Goal: Check status: Check status

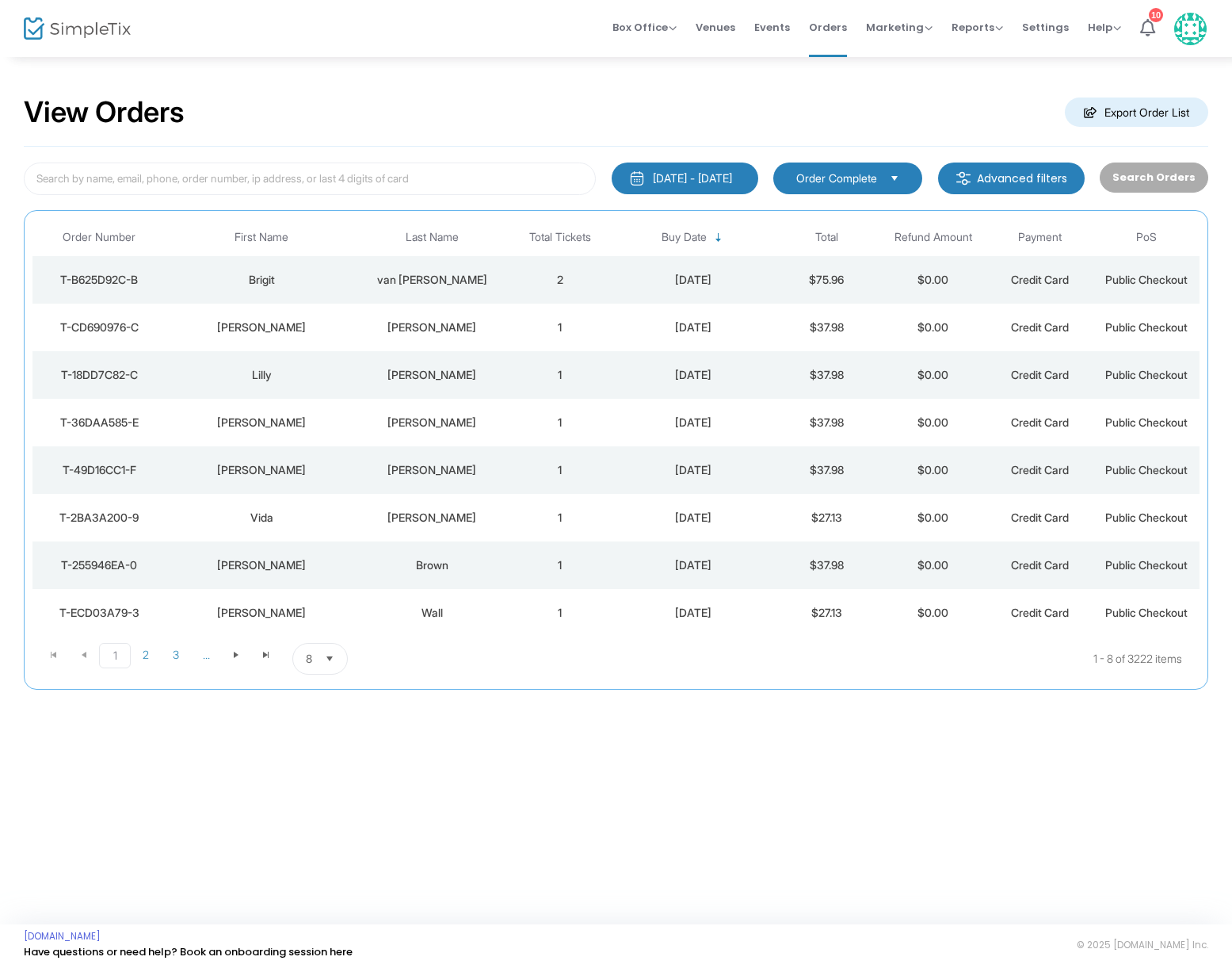
click at [428, 374] on div "[PERSON_NAME]" at bounding box center [432, 374] width 141 height 16
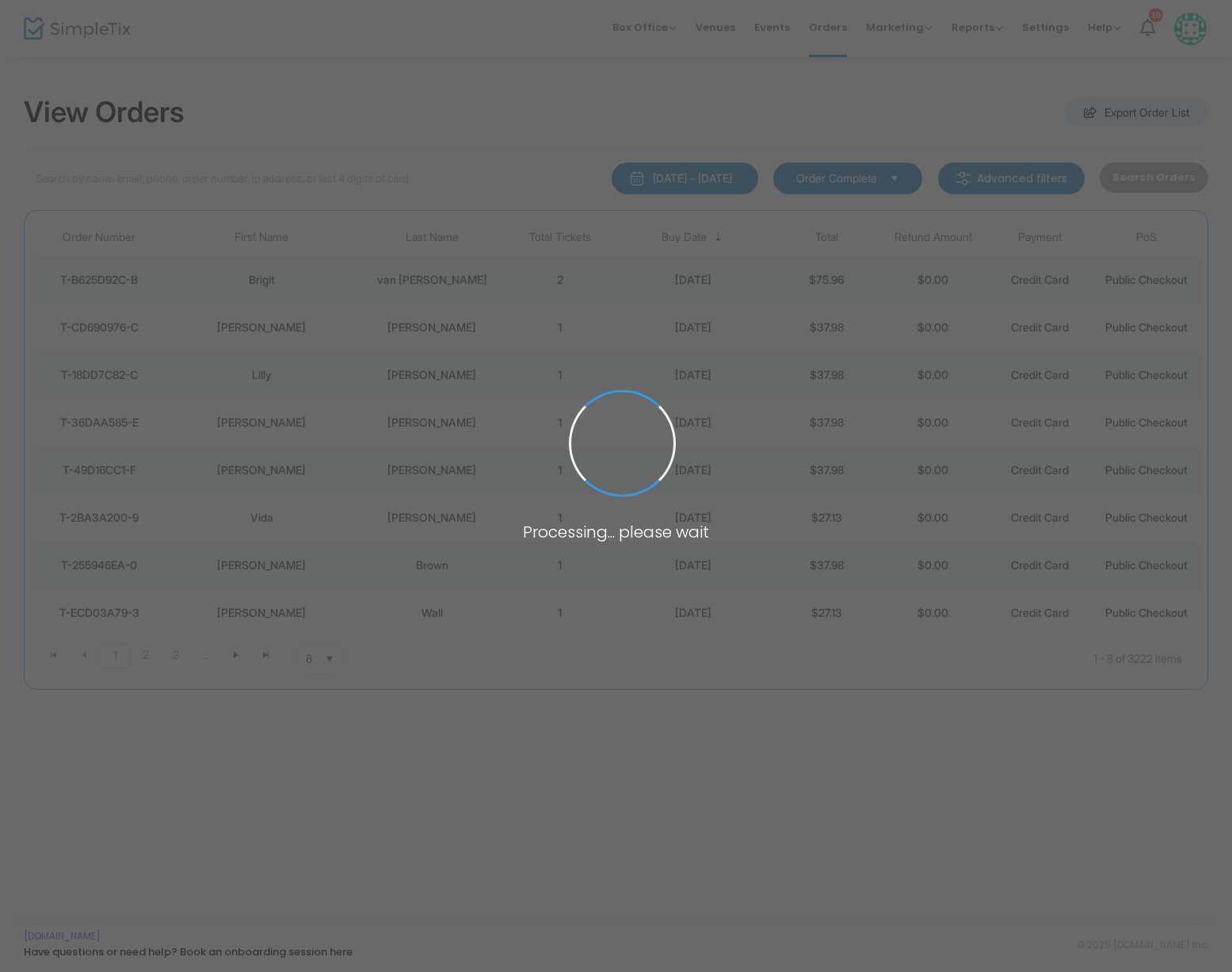
click at [428, 374] on span at bounding box center [616, 486] width 1232 height 972
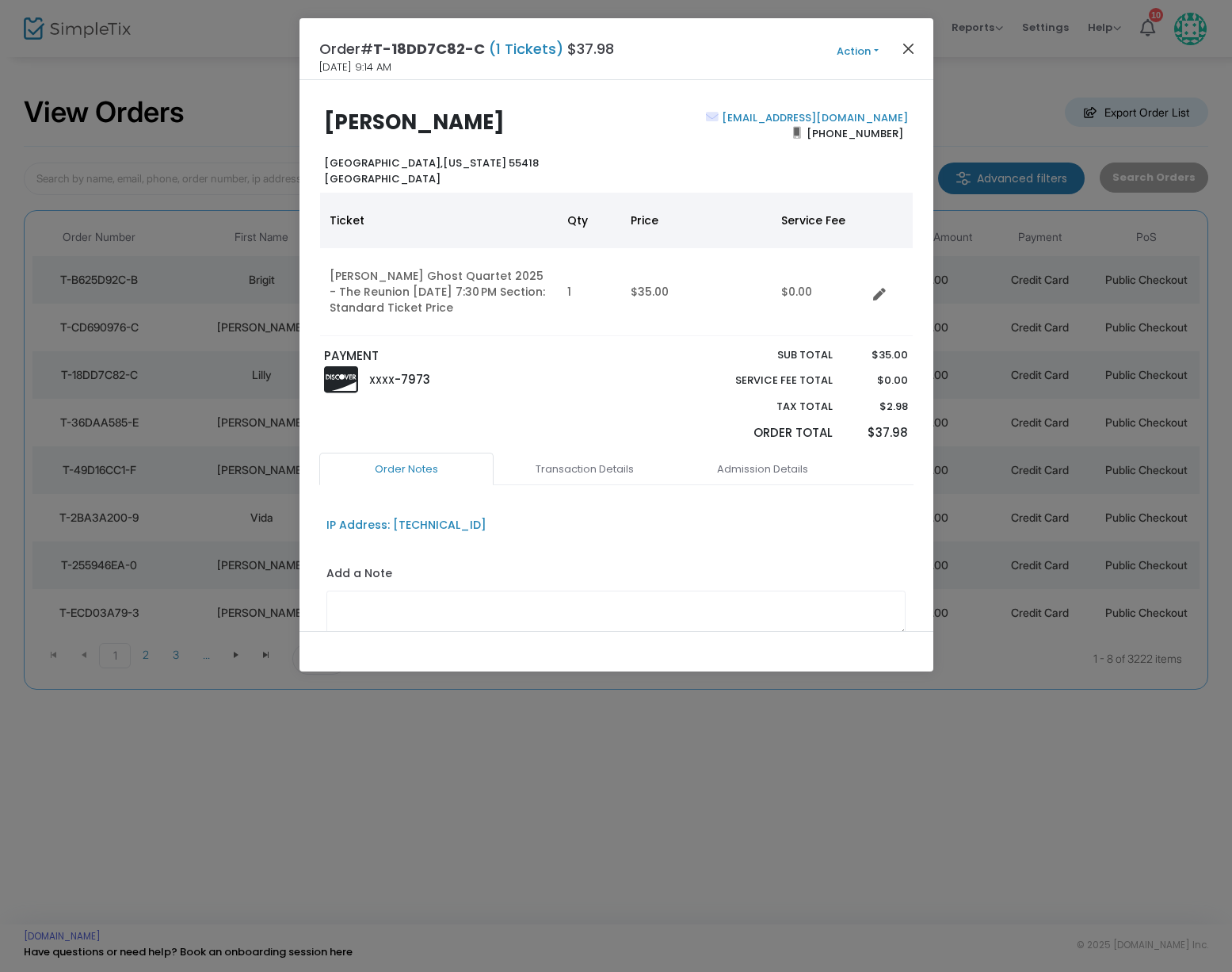
click at [911, 49] on button "Close" at bounding box center [908, 48] width 20 height 20
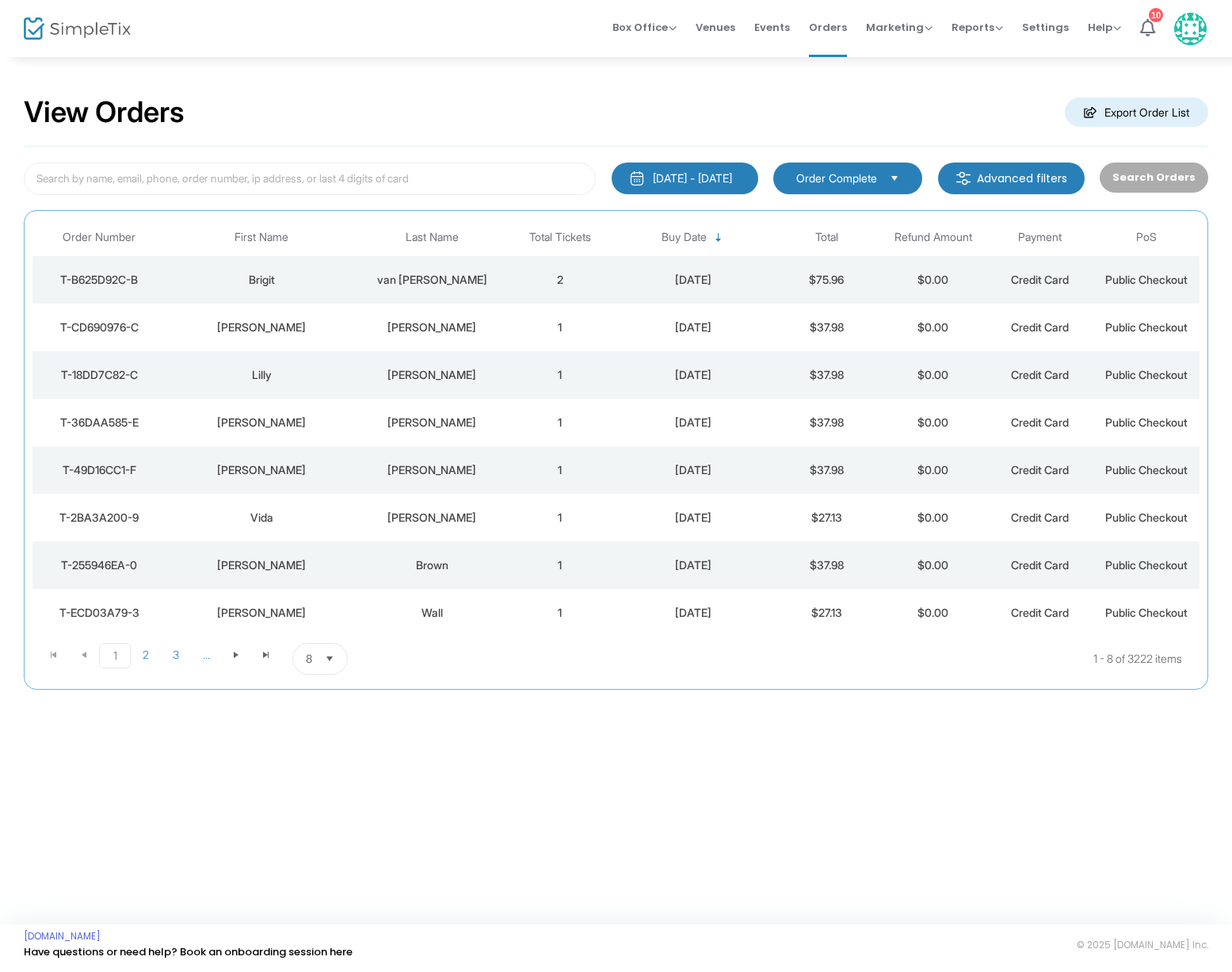
click at [449, 327] on div "[PERSON_NAME]" at bounding box center [432, 327] width 141 height 16
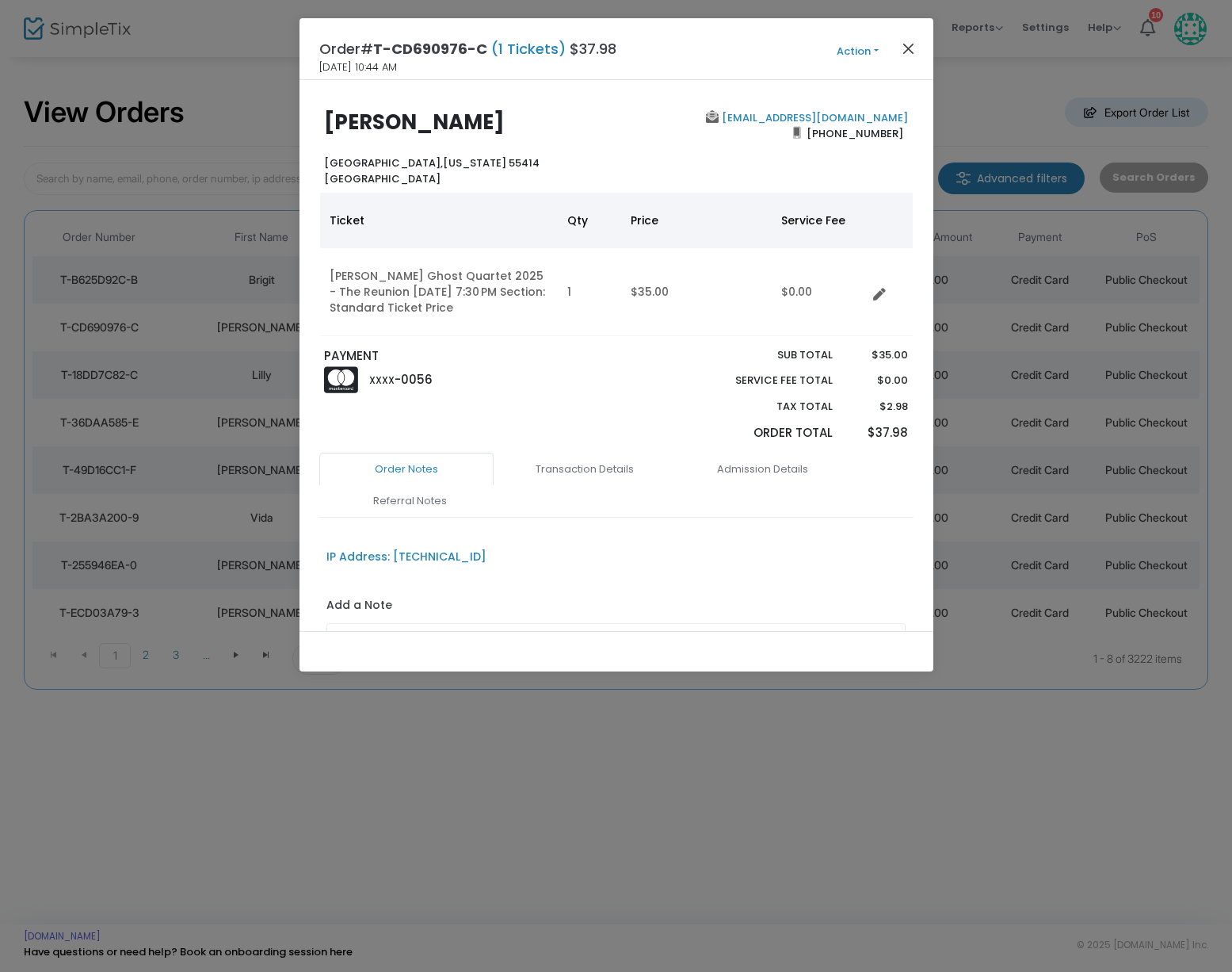
click at [909, 46] on button "Close" at bounding box center [908, 48] width 20 height 20
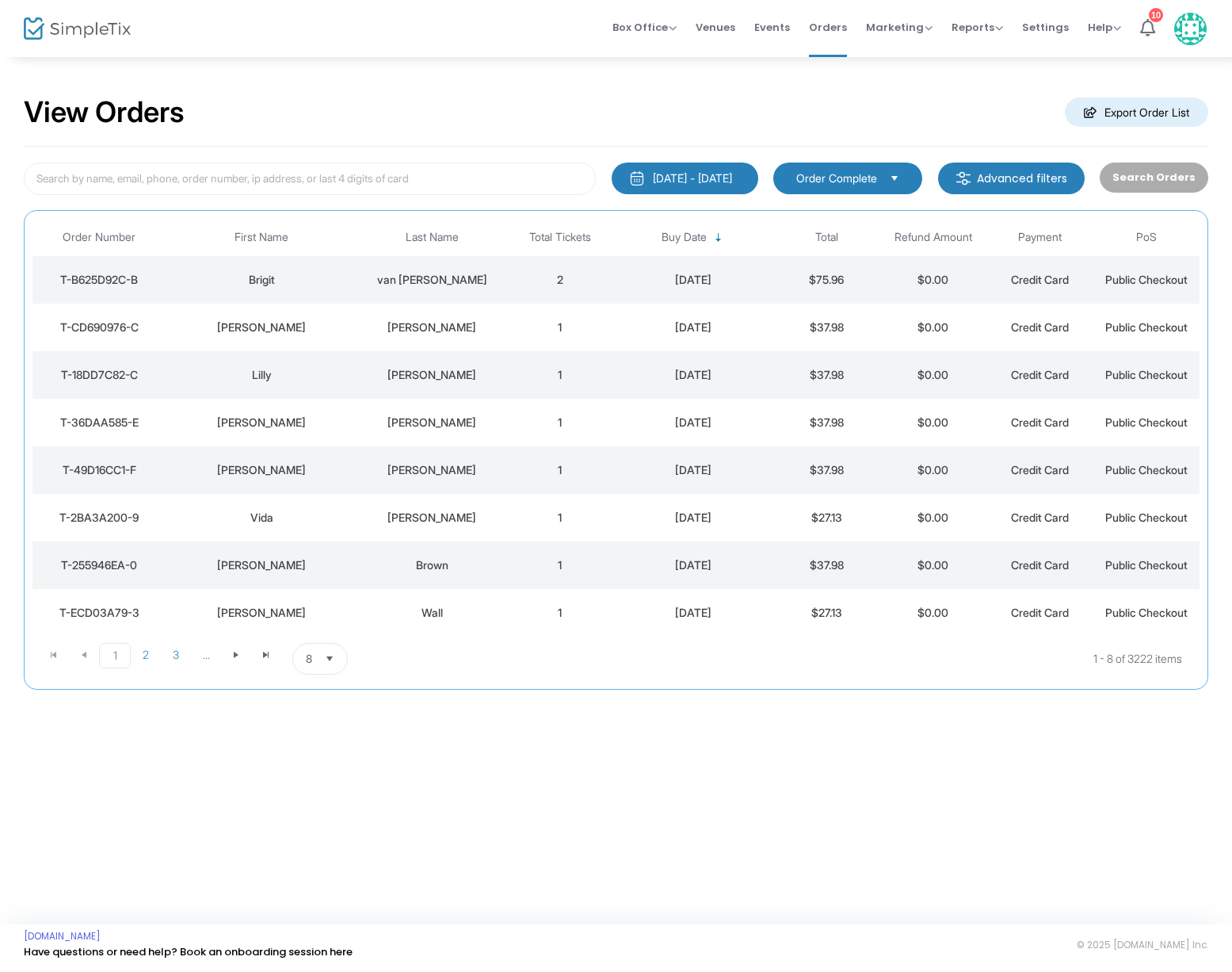
click at [466, 274] on div "van [PERSON_NAME]" at bounding box center [432, 280] width 141 height 16
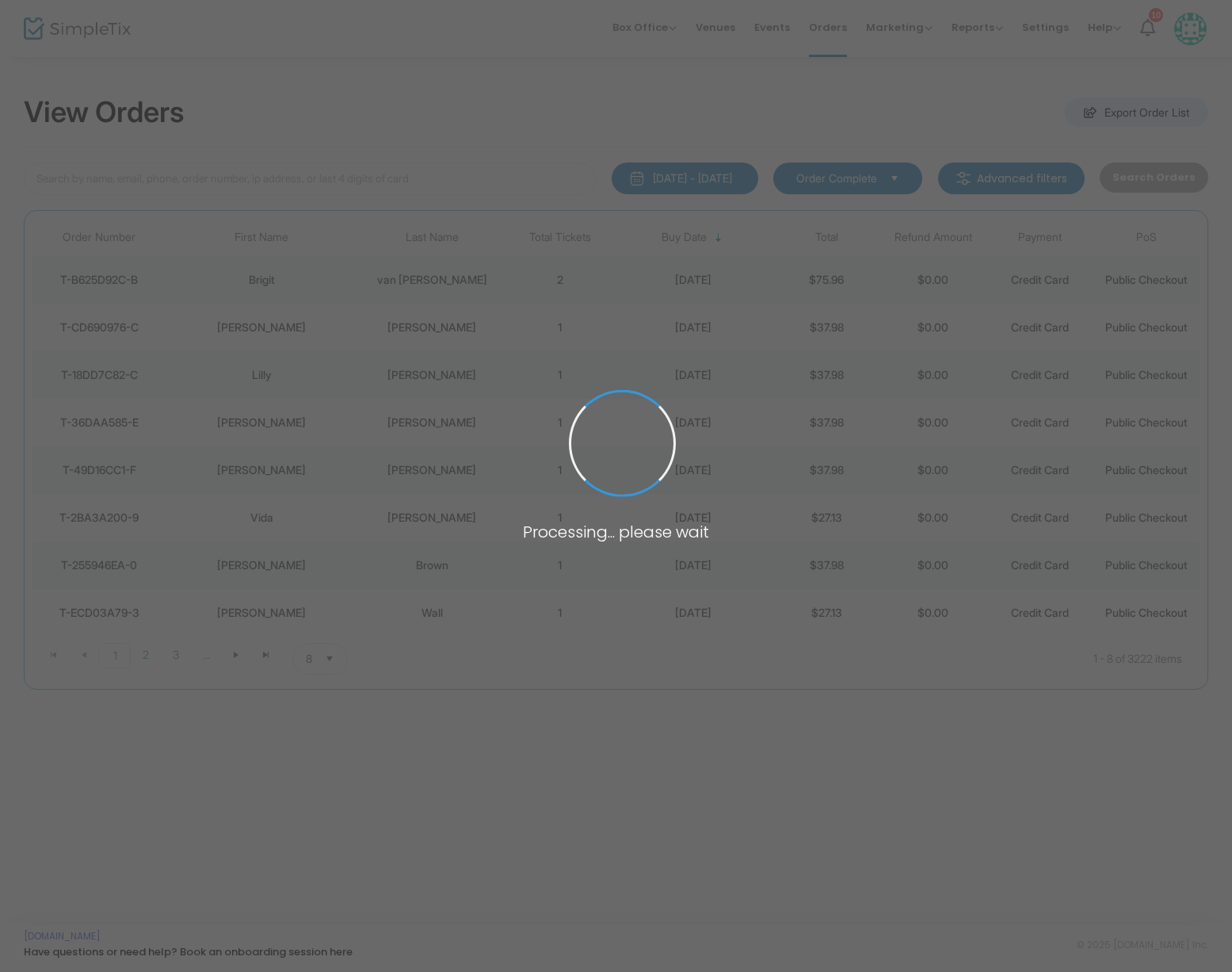
click at [466, 274] on span at bounding box center [616, 486] width 1232 height 972
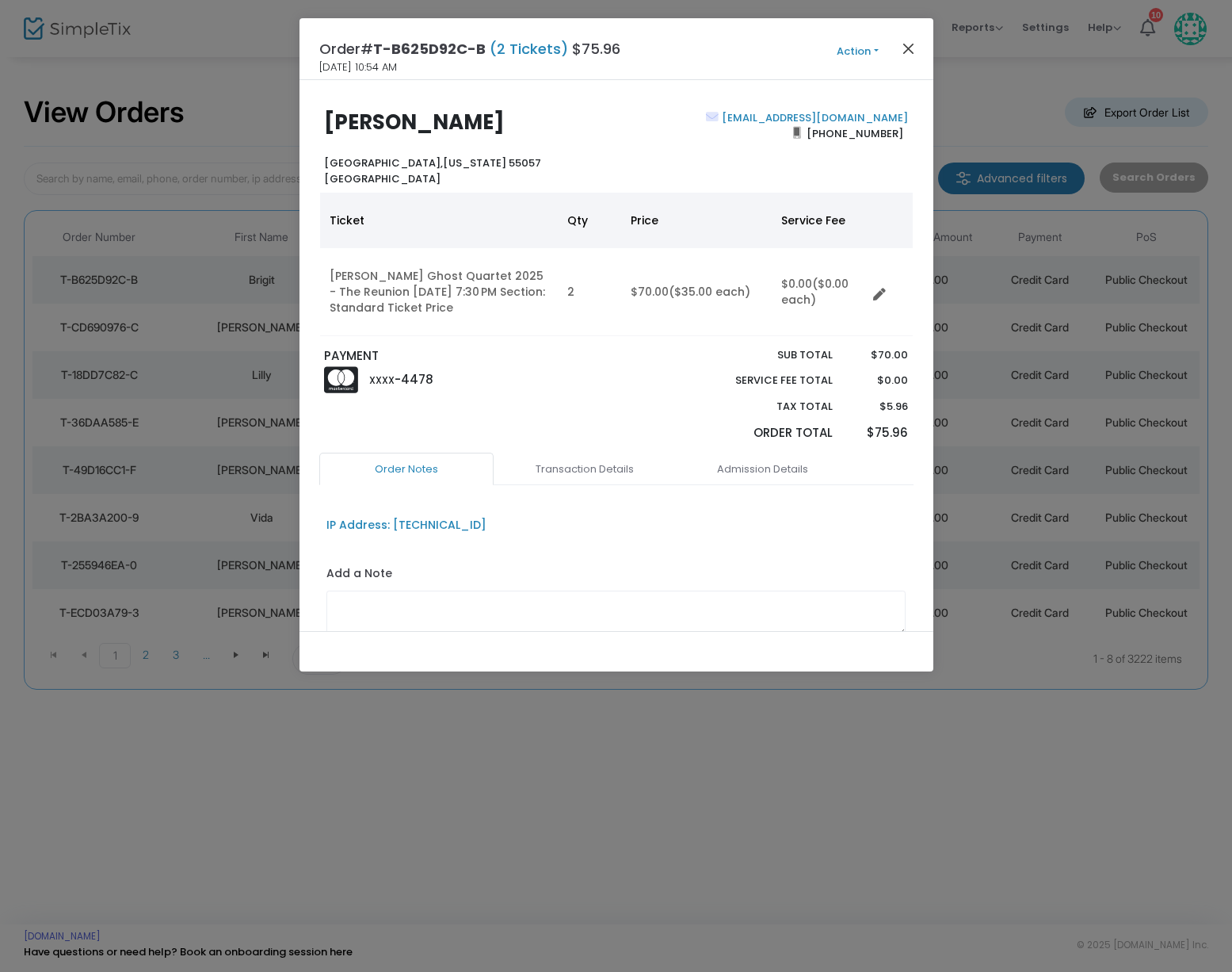
click at [902, 49] on button "Close" at bounding box center [908, 48] width 20 height 20
